Goal: Find specific page/section: Find specific page/section

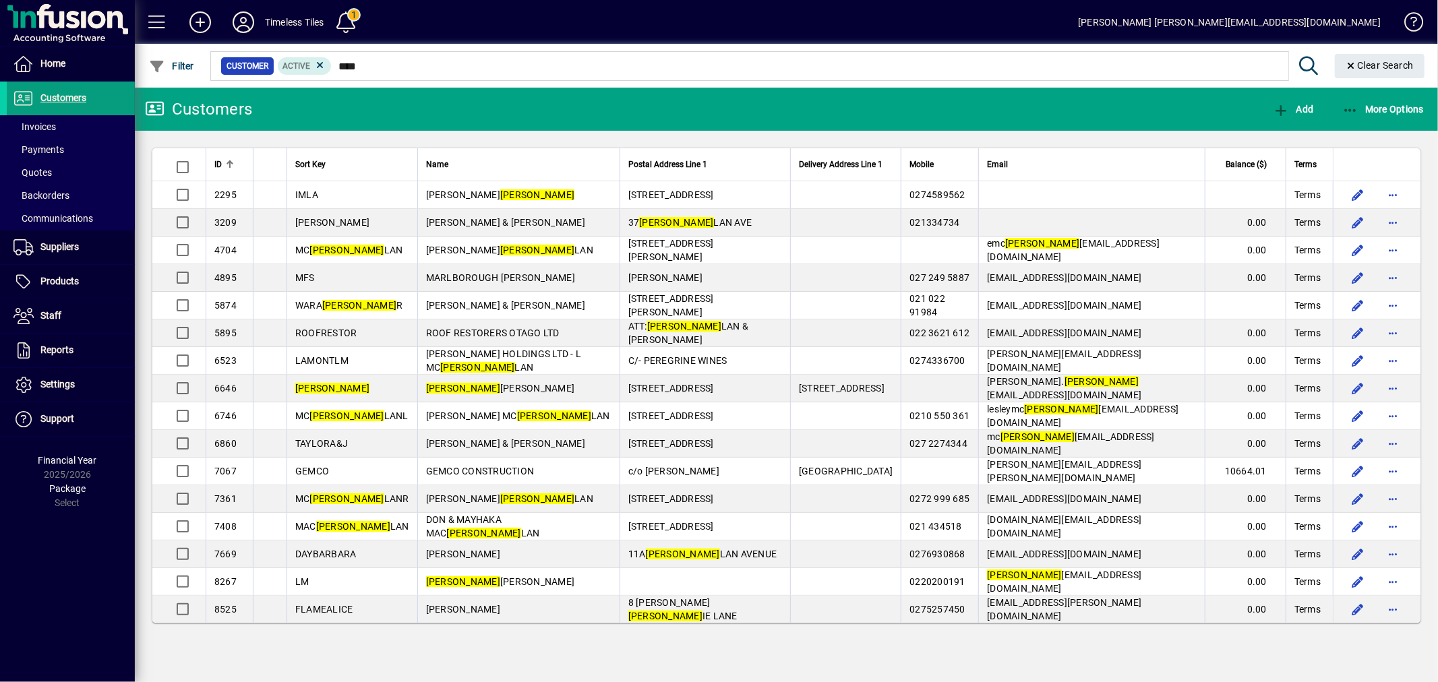
click at [251, 71] on div "Customer Active ****" at bounding box center [749, 66] width 1058 height 19
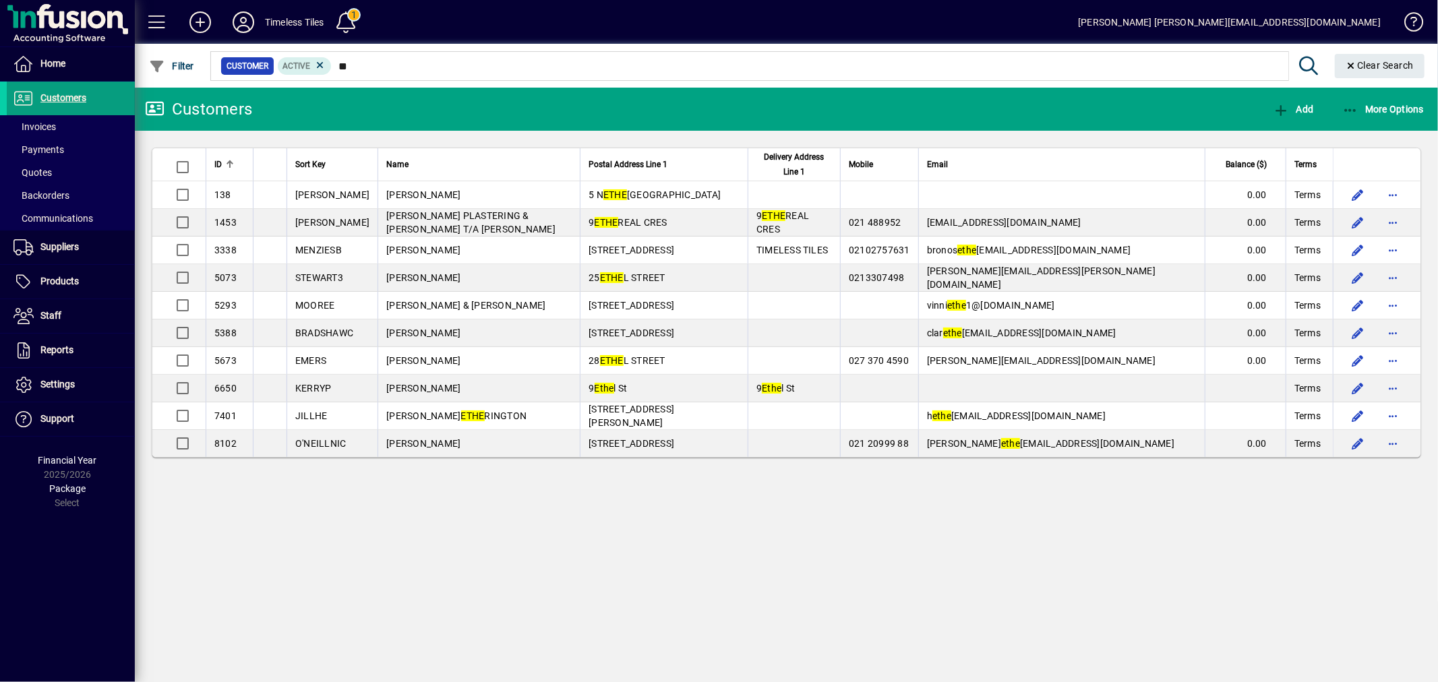
type input "*"
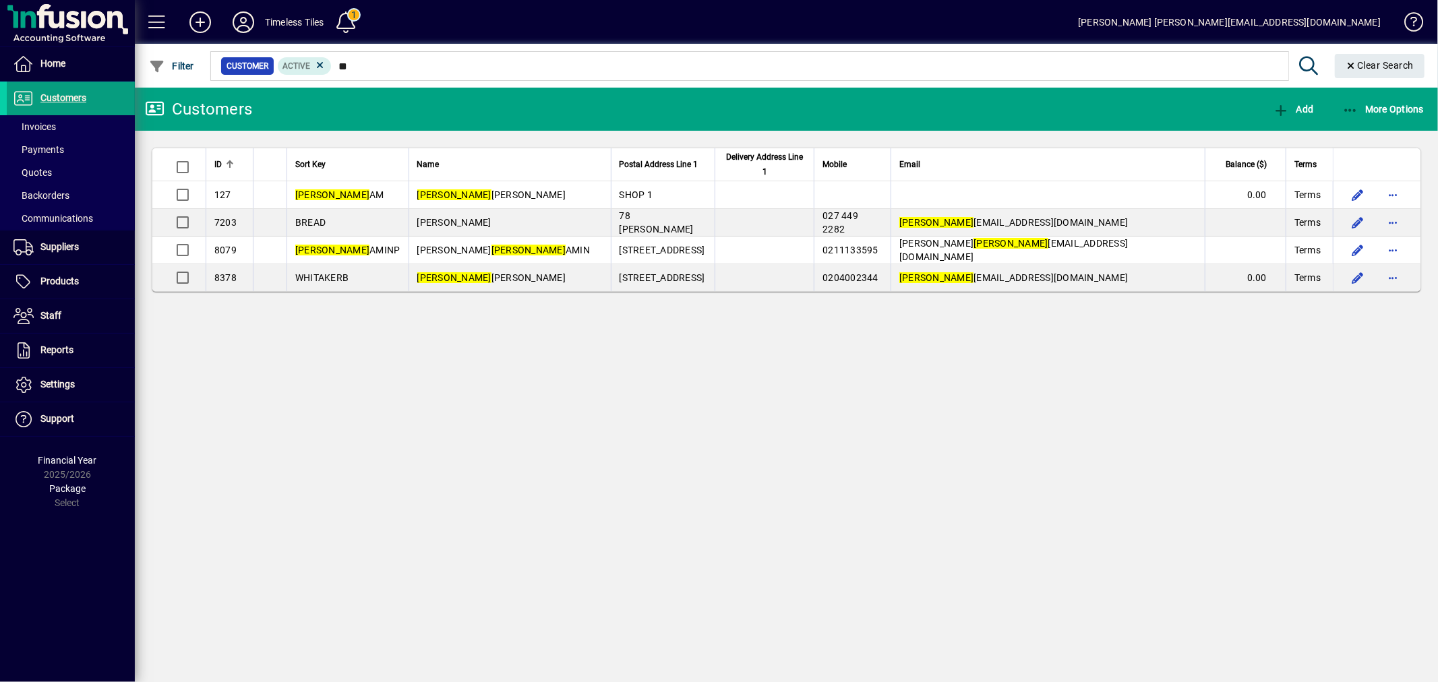
type input "*"
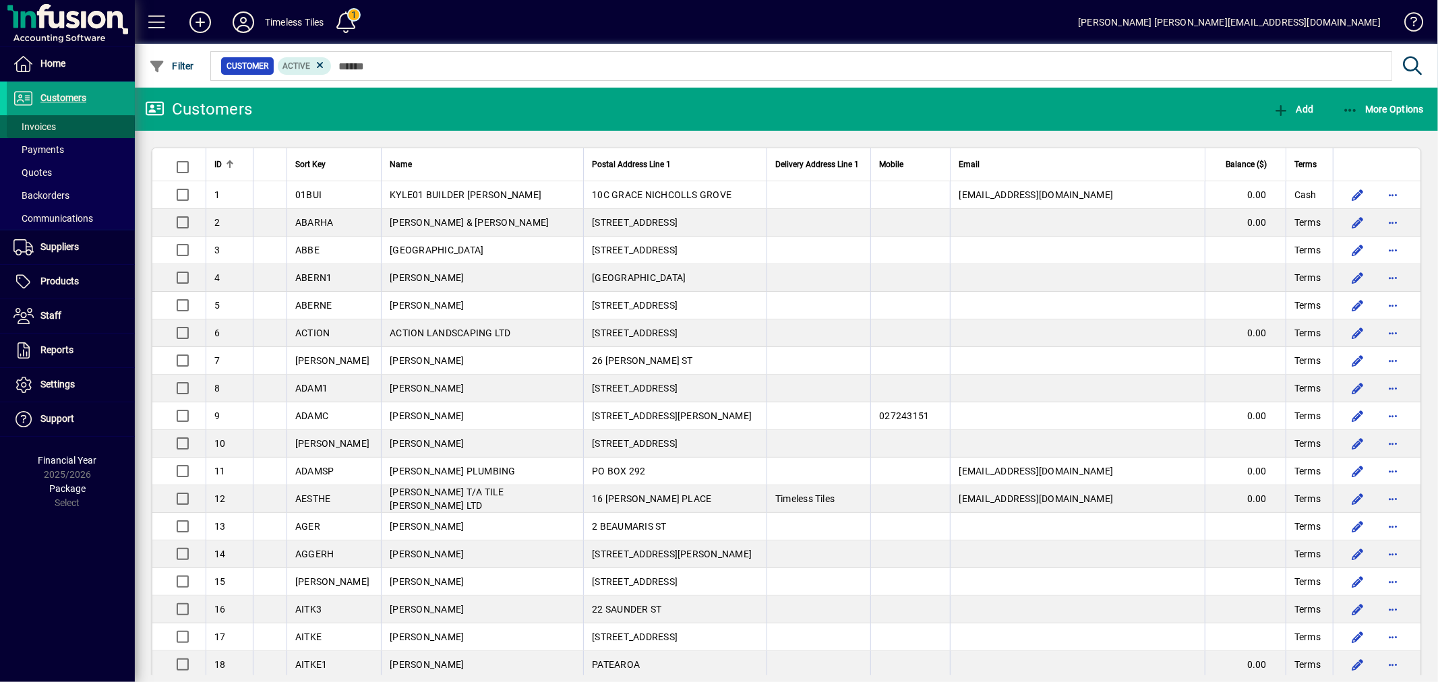
click at [49, 120] on span "Invoices" at bounding box center [31, 127] width 49 height 14
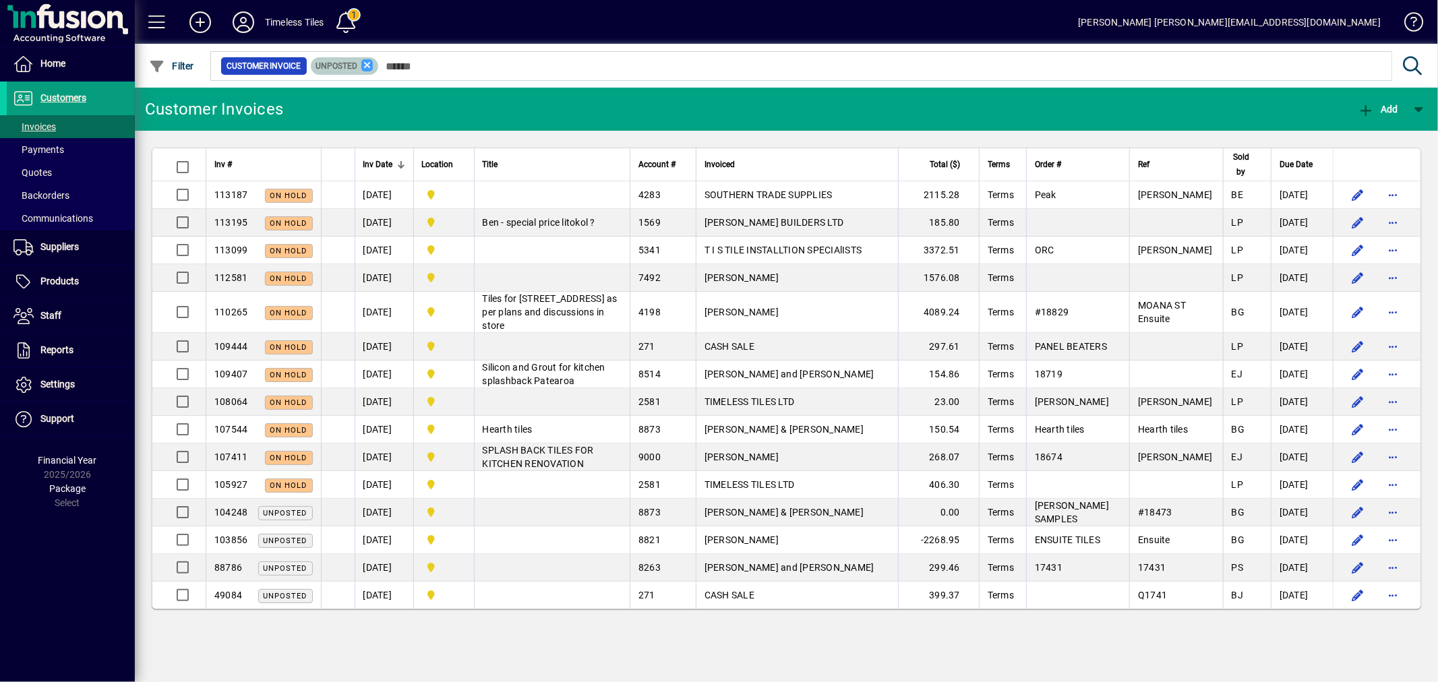
click at [365, 67] on icon at bounding box center [367, 65] width 12 height 12
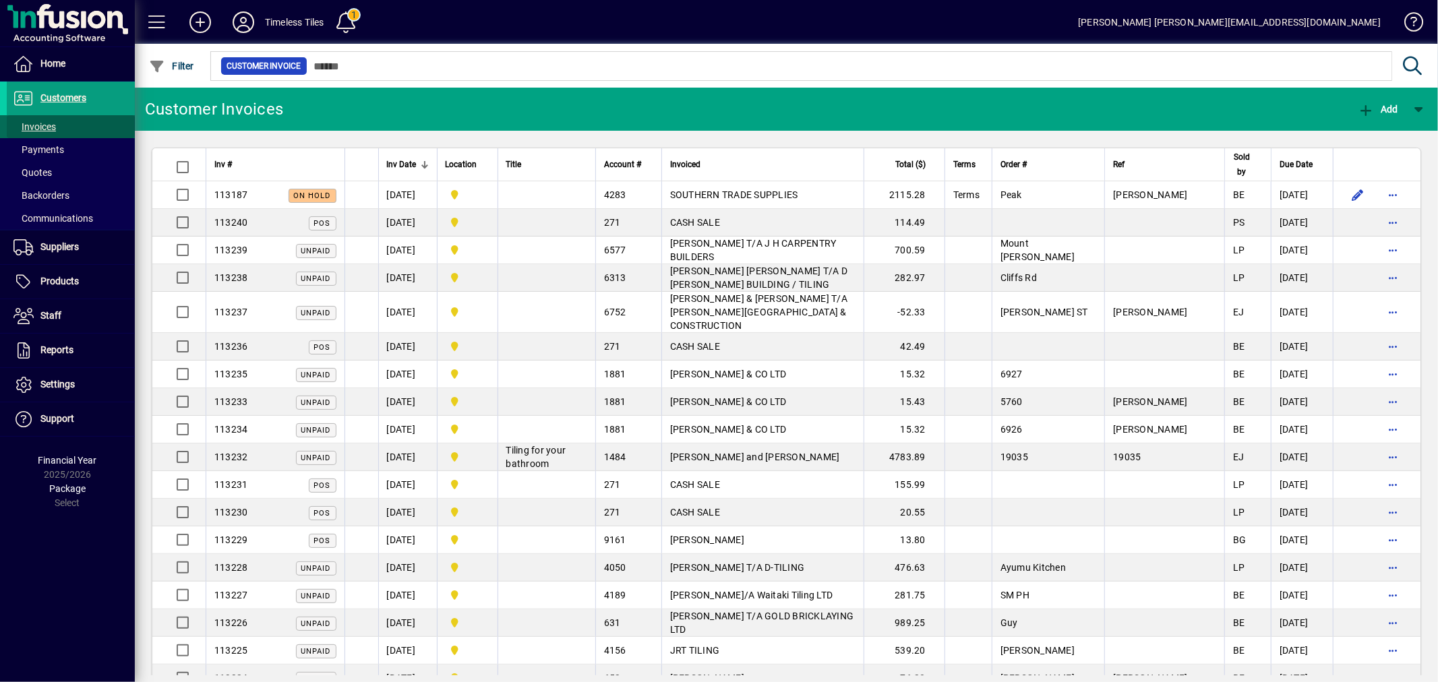
click at [56, 125] on span "Invoices" at bounding box center [31, 127] width 49 height 14
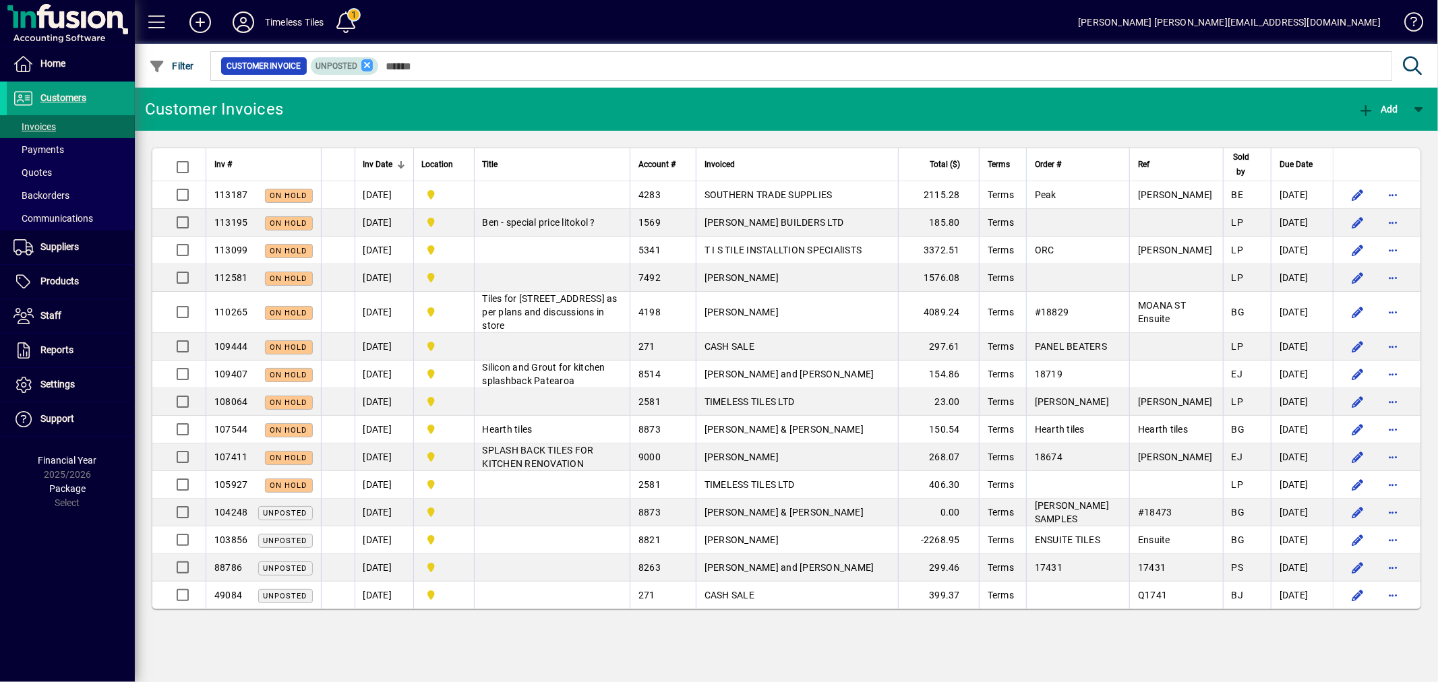
click at [369, 65] on icon at bounding box center [367, 65] width 12 height 12
